Goal: Task Accomplishment & Management: Manage account settings

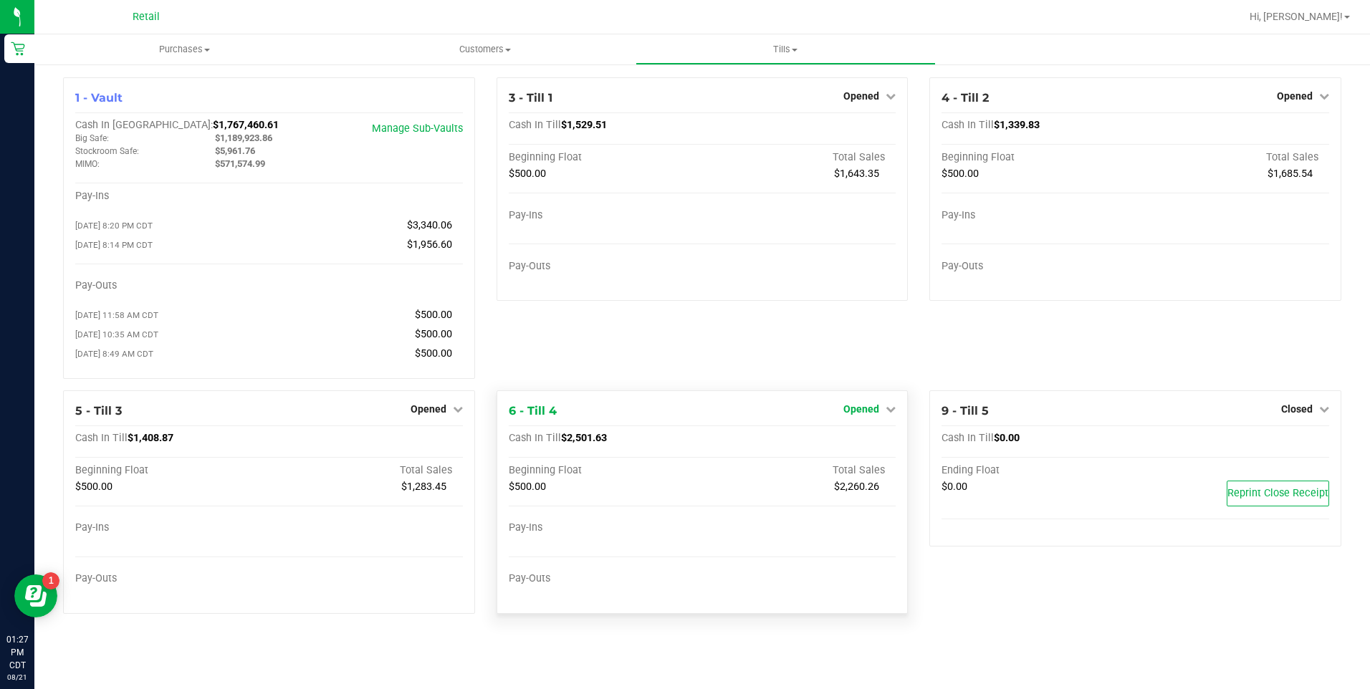
click at [877, 411] on span "Opened" at bounding box center [861, 408] width 36 height 11
click at [859, 444] on link "Close Till" at bounding box center [863, 438] width 39 height 11
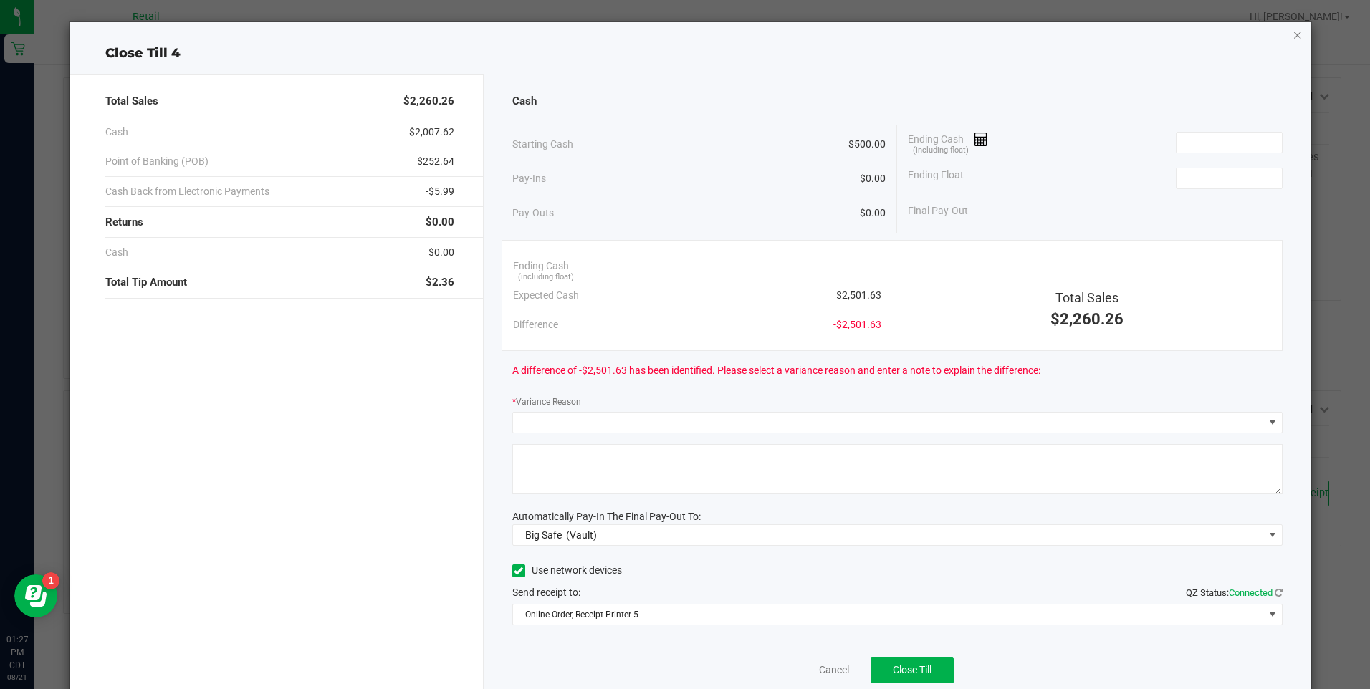
click at [1292, 40] on icon "button" at bounding box center [1297, 34] width 10 height 17
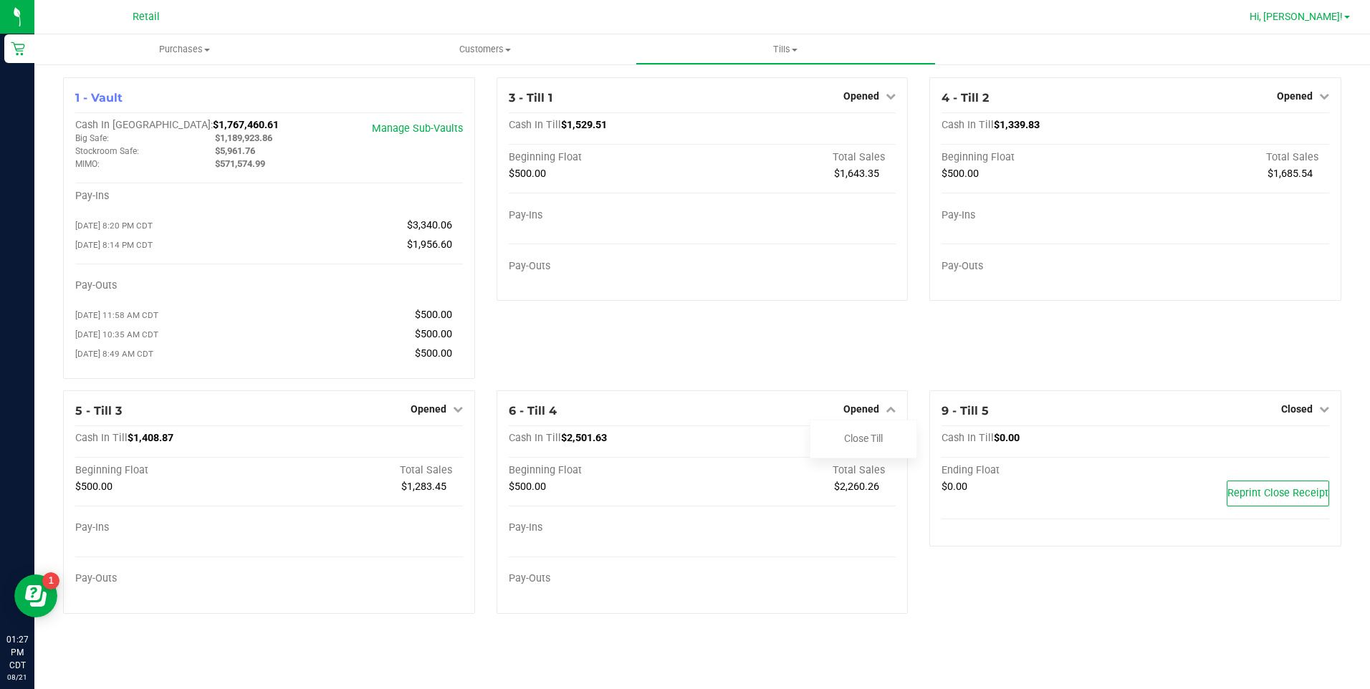
click at [1344, 17] on span at bounding box center [1347, 17] width 6 height 3
click at [870, 414] on span "Opened" at bounding box center [861, 408] width 36 height 11
click at [873, 444] on link "Close Till" at bounding box center [863, 438] width 39 height 11
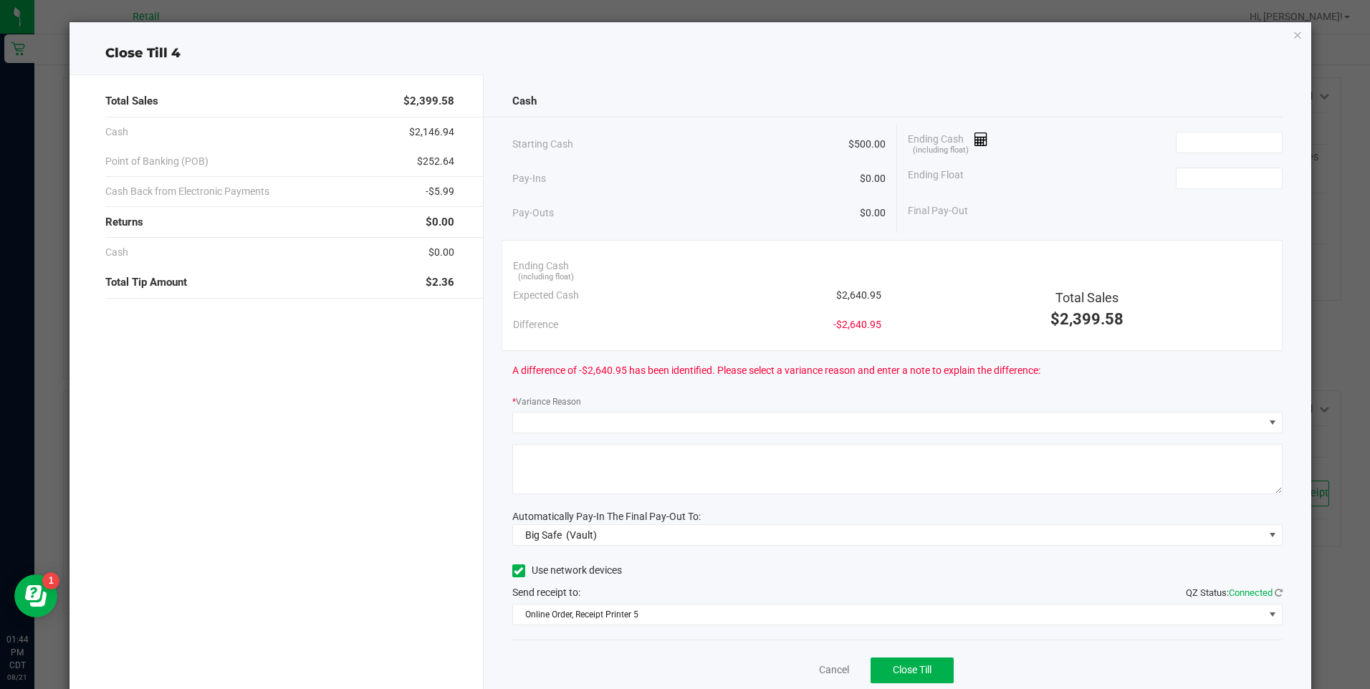
click at [1293, 35] on div "Close Till 4 Total Sales $2,399.58 Cash $2,146.94 Point of Banking (POB) $252.6…" at bounding box center [689, 371] width 1241 height 698
click at [1292, 35] on icon "button" at bounding box center [1297, 34] width 10 height 17
